Goal: Find specific page/section: Find specific page/section

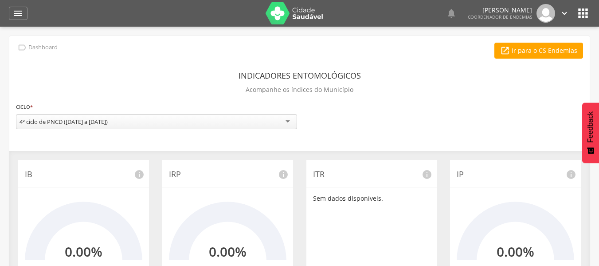
click at [14, 21] on div " Dashboard Supervisão Ranking Aplicativo desatualizado Última sincronização Ma…" at bounding box center [300, 13] width 582 height 27
click at [28, 43] on div " Dashboard" at bounding box center [37, 48] width 42 height 10
click at [29, 12] on div " Dashboard Supervisão Ranking Aplicativo desatualizado Última sincronização Ma…" at bounding box center [300, 13] width 582 height 27
click at [22, 12] on icon "" at bounding box center [18, 13] width 11 height 11
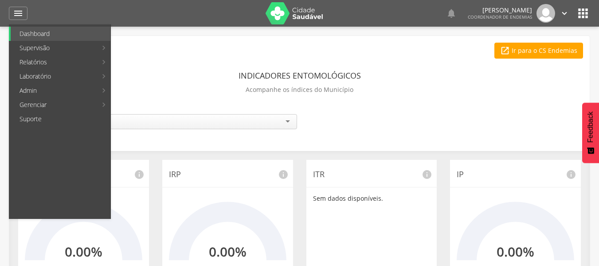
click at [135, 58] on link "Última sincronização" at bounding box center [163, 62] width 100 height 14
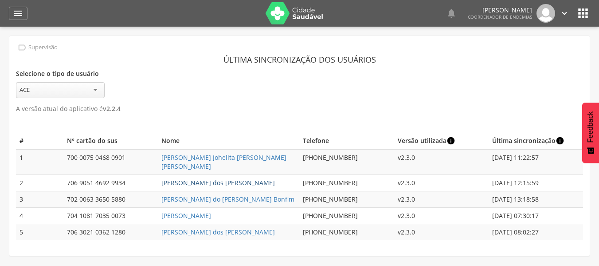
click at [208, 178] on link "[PERSON_NAME] dos [PERSON_NAME]" at bounding box center [218, 182] width 114 height 8
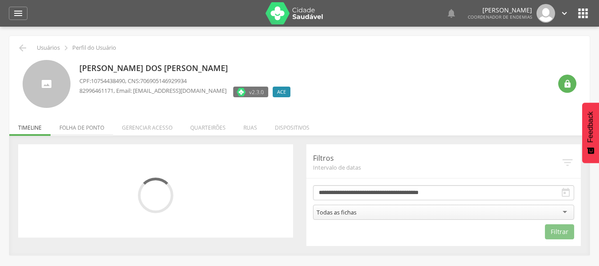
click at [89, 128] on li "Folha de ponto" at bounding box center [82, 125] width 63 height 21
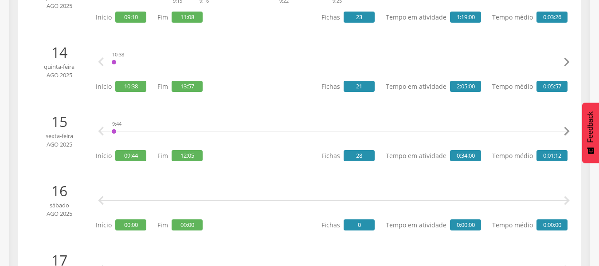
scroll to position [1065, 0]
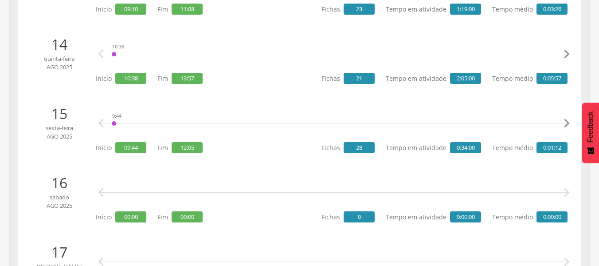
click at [566, 123] on icon "" at bounding box center [567, 123] width 18 height 18
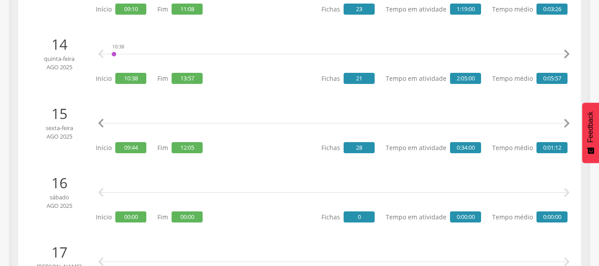
scroll to position [0, 297]
click at [102, 124] on icon "" at bounding box center [101, 123] width 18 height 18
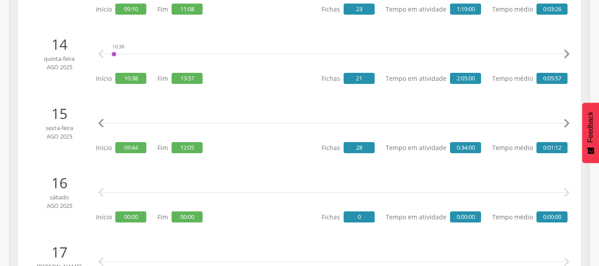
click at [570, 50] on icon "" at bounding box center [567, 54] width 18 height 18
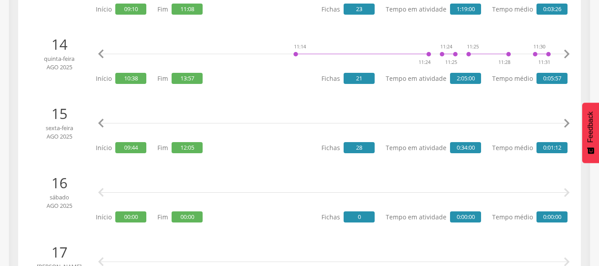
drag, startPoint x: 570, startPoint y: 50, endPoint x: 582, endPoint y: 91, distance: 43.1
click at [569, 54] on icon "" at bounding box center [567, 54] width 18 height 18
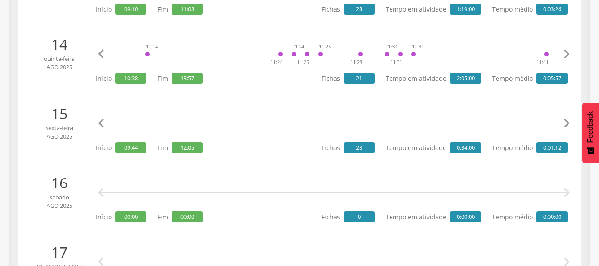
scroll to position [0, 446]
click at [569, 120] on icon "" at bounding box center [567, 123] width 18 height 18
click at [568, 120] on icon "" at bounding box center [567, 123] width 18 height 18
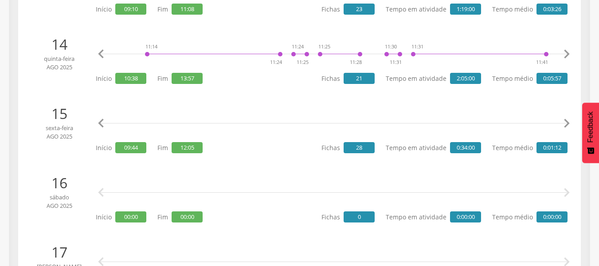
click at [568, 120] on icon "" at bounding box center [567, 123] width 18 height 18
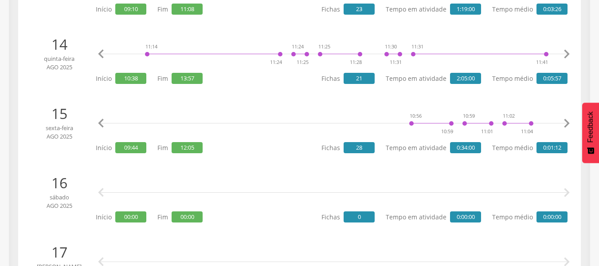
click at [568, 120] on icon "" at bounding box center [567, 123] width 18 height 18
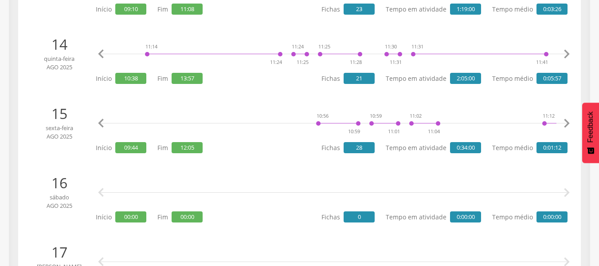
click at [568, 120] on icon "" at bounding box center [567, 123] width 18 height 18
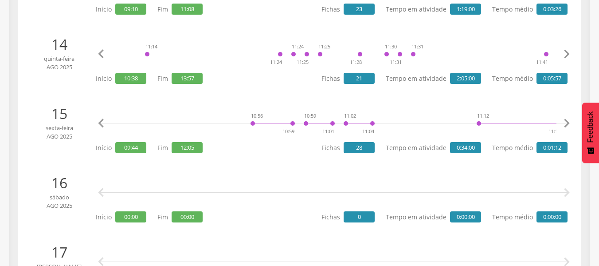
click at [568, 120] on icon "" at bounding box center [567, 123] width 18 height 18
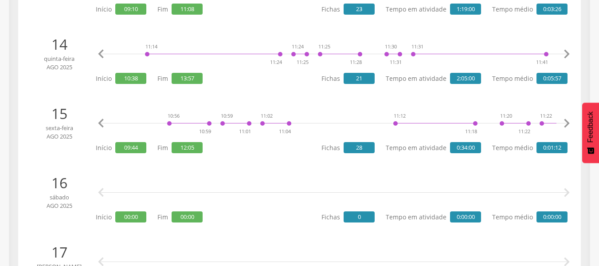
click at [568, 120] on icon "" at bounding box center [567, 123] width 18 height 18
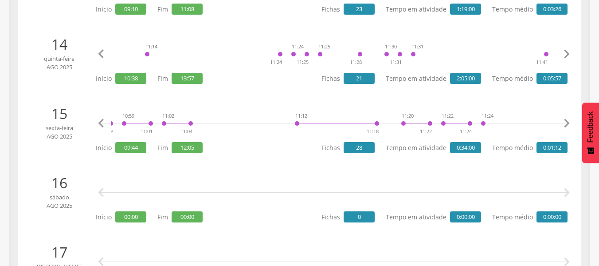
click at [568, 120] on icon "" at bounding box center [567, 123] width 18 height 18
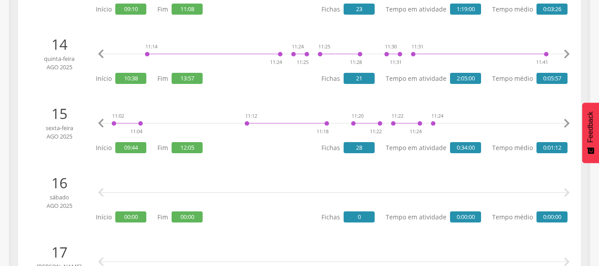
click at [568, 120] on icon "" at bounding box center [567, 123] width 18 height 18
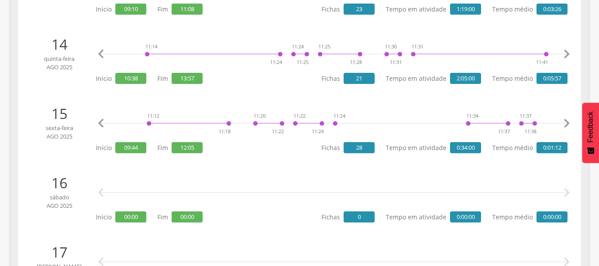
click at [568, 121] on icon "" at bounding box center [567, 123] width 18 height 18
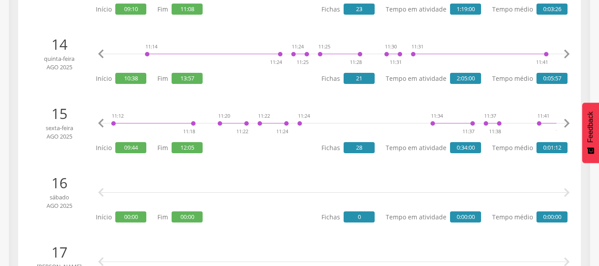
click at [568, 121] on icon "" at bounding box center [567, 123] width 18 height 18
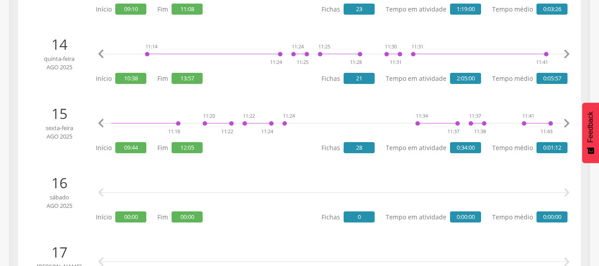
click at [567, 122] on icon "" at bounding box center [567, 123] width 18 height 18
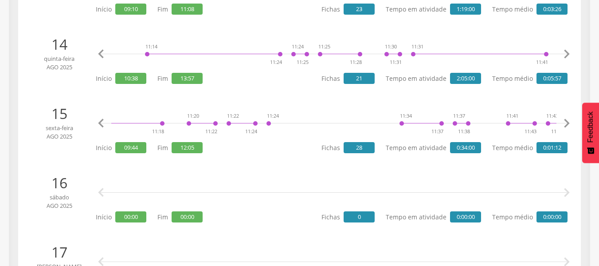
click at [566, 123] on icon "" at bounding box center [567, 123] width 18 height 18
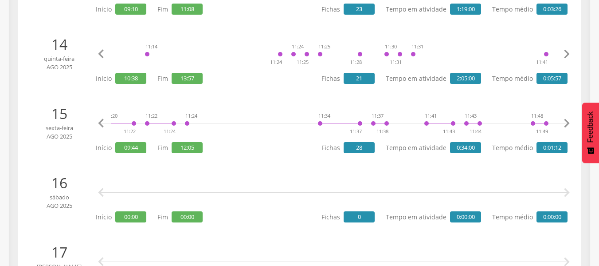
click at [566, 123] on icon "" at bounding box center [567, 123] width 18 height 18
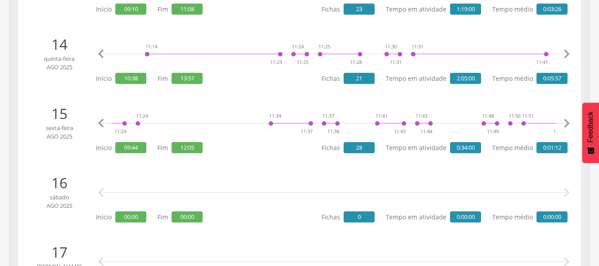
click at [566, 123] on icon "" at bounding box center [567, 123] width 18 height 18
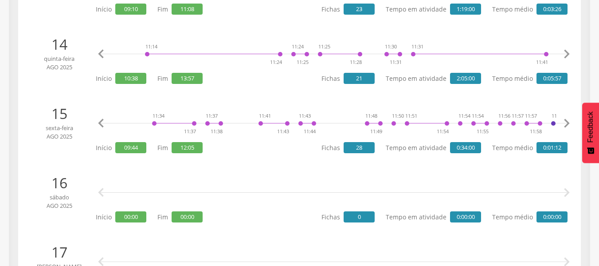
click at [566, 123] on icon "" at bounding box center [567, 123] width 18 height 18
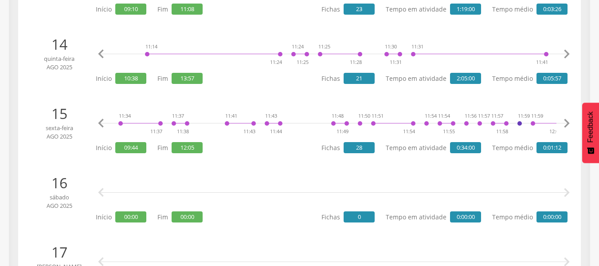
click at [566, 123] on icon "" at bounding box center [567, 123] width 18 height 18
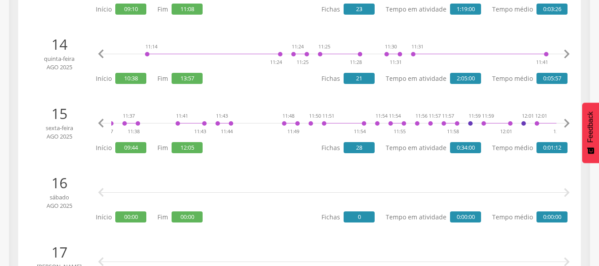
click at [566, 123] on icon "" at bounding box center [567, 123] width 18 height 18
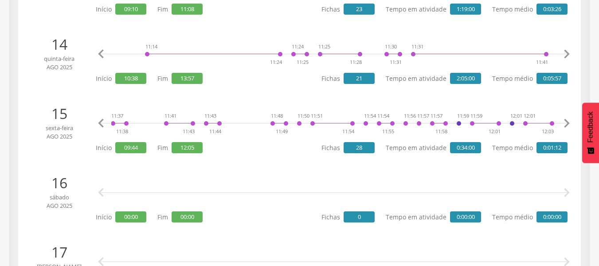
scroll to position [0, 1471]
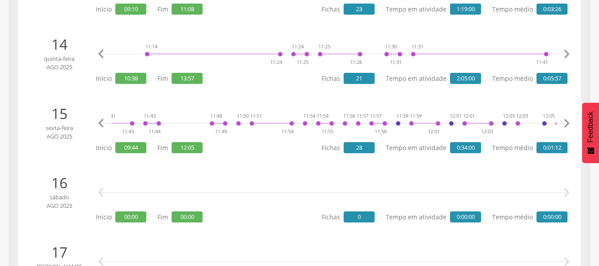
click at [566, 123] on icon "" at bounding box center [567, 123] width 18 height 18
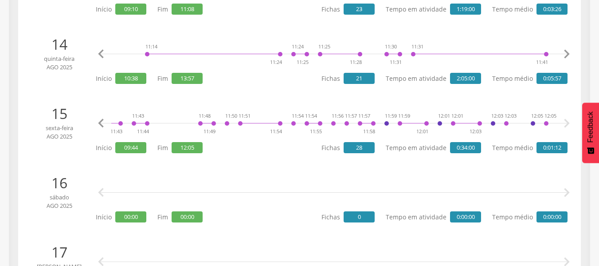
click at [566, 123] on icon "" at bounding box center [567, 123] width 18 height 18
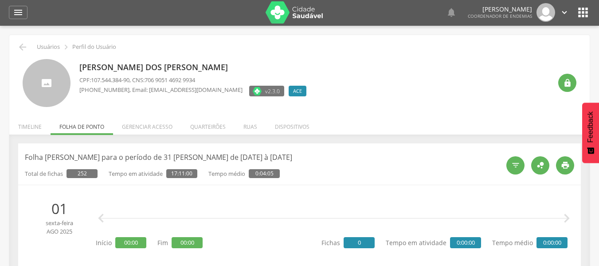
scroll to position [0, 0]
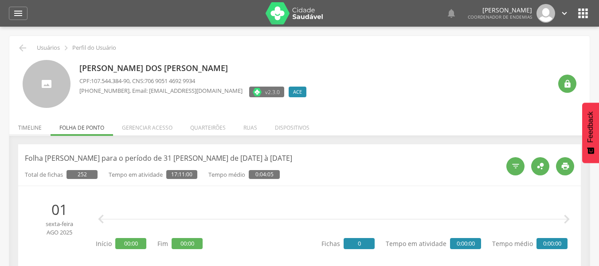
click at [29, 122] on li "Timeline" at bounding box center [29, 125] width 41 height 21
